Goal: Find specific page/section: Find specific page/section

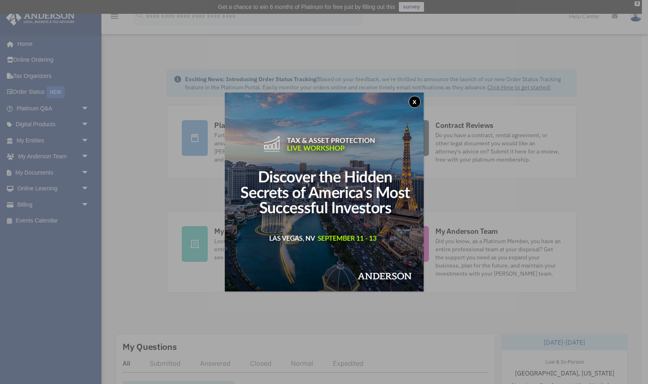
click at [414, 100] on button "x" at bounding box center [414, 102] width 12 height 12
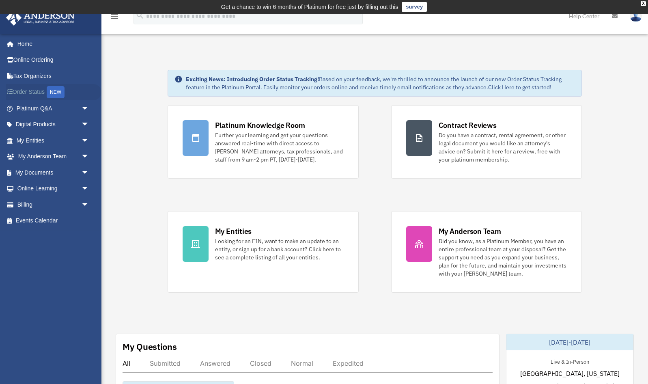
click at [47, 92] on link "Order Status NEW" at bounding box center [54, 92] width 96 height 17
click at [60, 93] on div "NEW" at bounding box center [56, 92] width 18 height 12
click at [85, 126] on span "arrow_drop_down" at bounding box center [89, 124] width 16 height 17
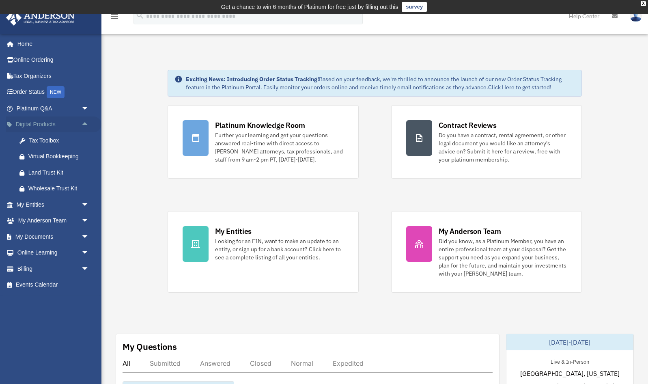
click at [85, 126] on span "arrow_drop_up" at bounding box center [89, 124] width 16 height 17
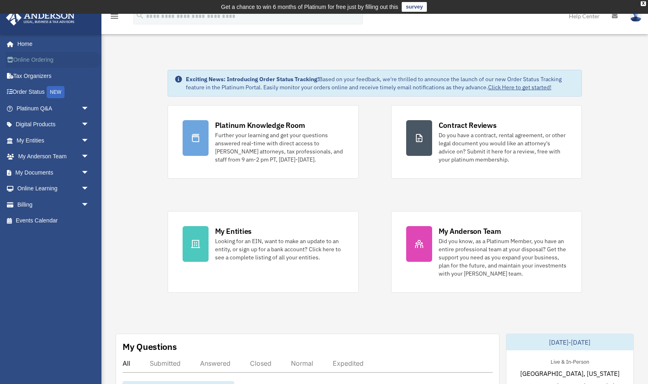
click at [71, 57] on link "Online Ordering" at bounding box center [54, 60] width 96 height 16
click at [65, 176] on link "My Documents arrow_drop_down" at bounding box center [54, 172] width 96 height 16
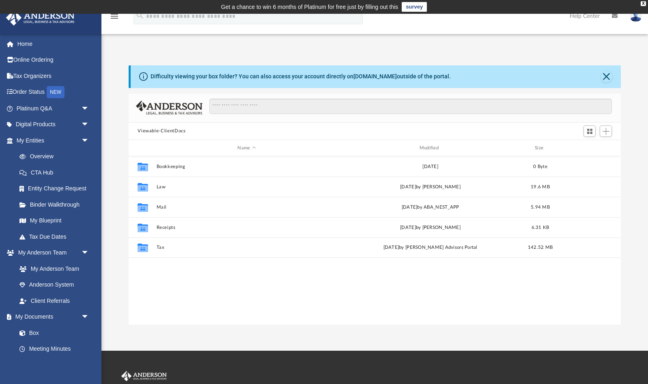
scroll to position [185, 492]
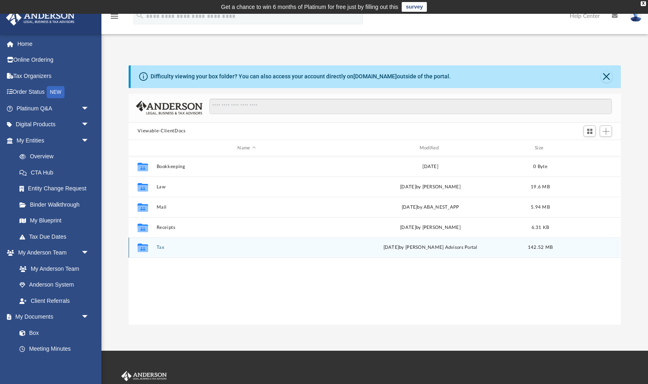
click at [160, 248] on button "Tax" at bounding box center [247, 247] width 180 height 5
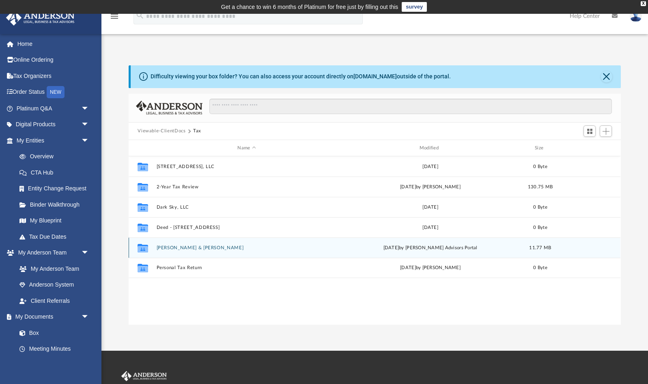
click at [171, 248] on button "Laflin, Jeremy & Courtney" at bounding box center [247, 247] width 180 height 5
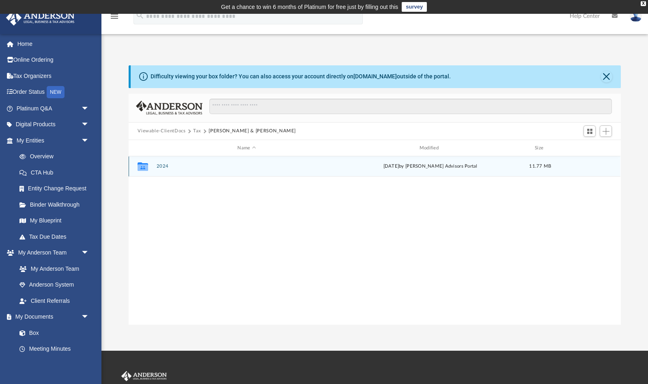
click at [163, 168] on button "2024" at bounding box center [247, 166] width 180 height 5
click at [163, 168] on button "Digital Tax Organizer" at bounding box center [247, 166] width 180 height 5
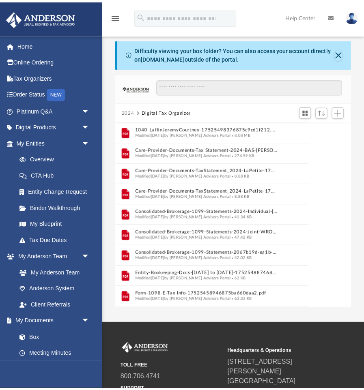
scroll to position [0, 0]
